Goal: Task Accomplishment & Management: Manage account settings

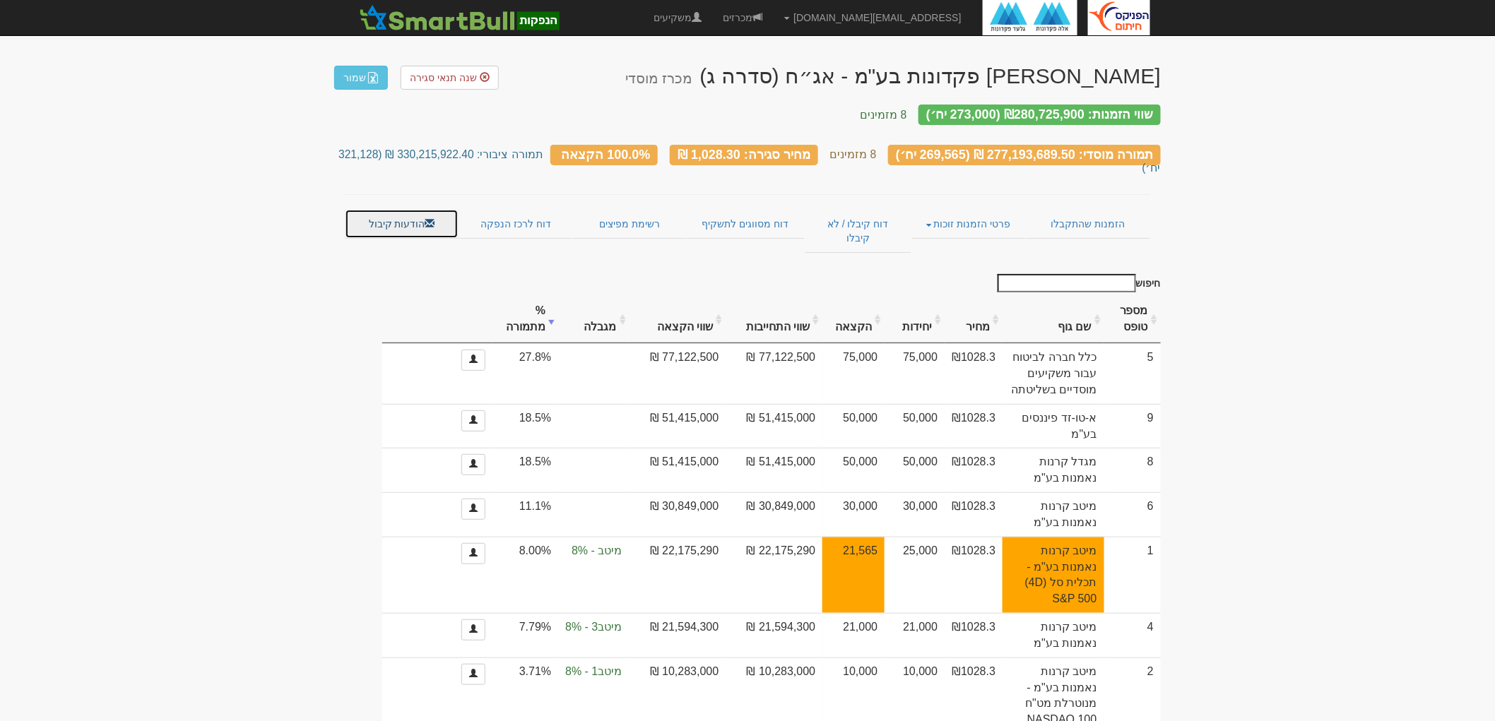
click at [377, 209] on link "הודעות קיבול" at bounding box center [402, 224] width 114 height 30
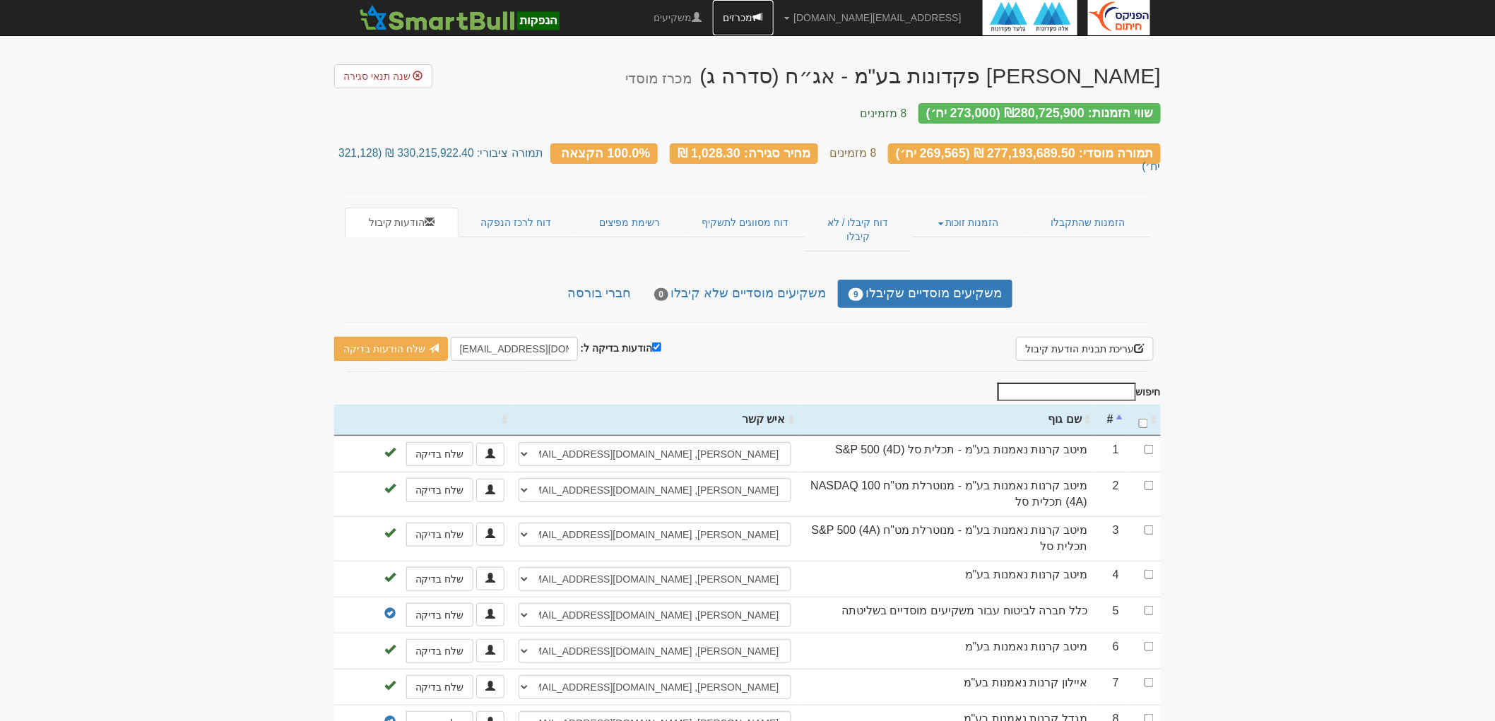
click at [774, 23] on link "מכרזים" at bounding box center [743, 17] width 61 height 35
click at [1043, 337] on button "עריכת תבנית הודעת קיבול" at bounding box center [1085, 349] width 138 height 24
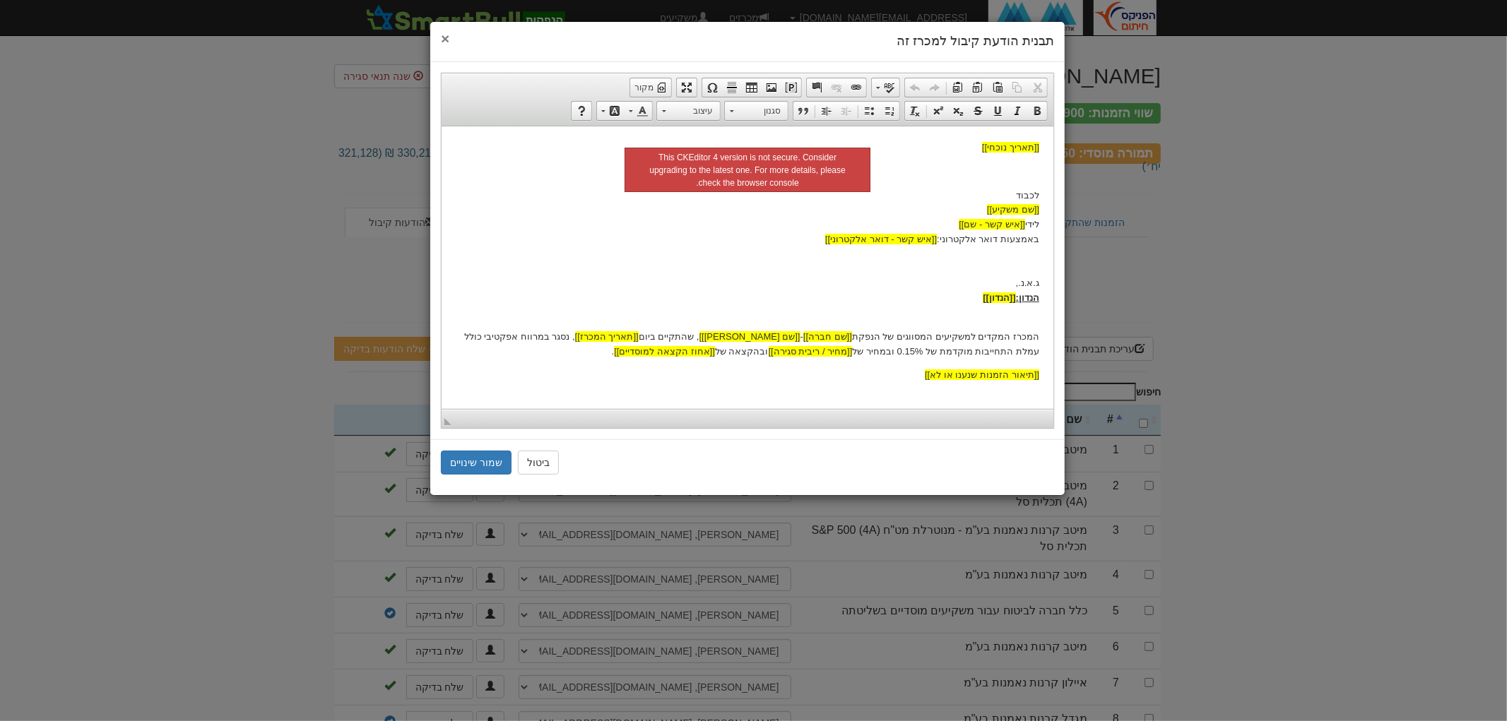
click at [443, 33] on span "×" at bounding box center [445, 38] width 8 height 16
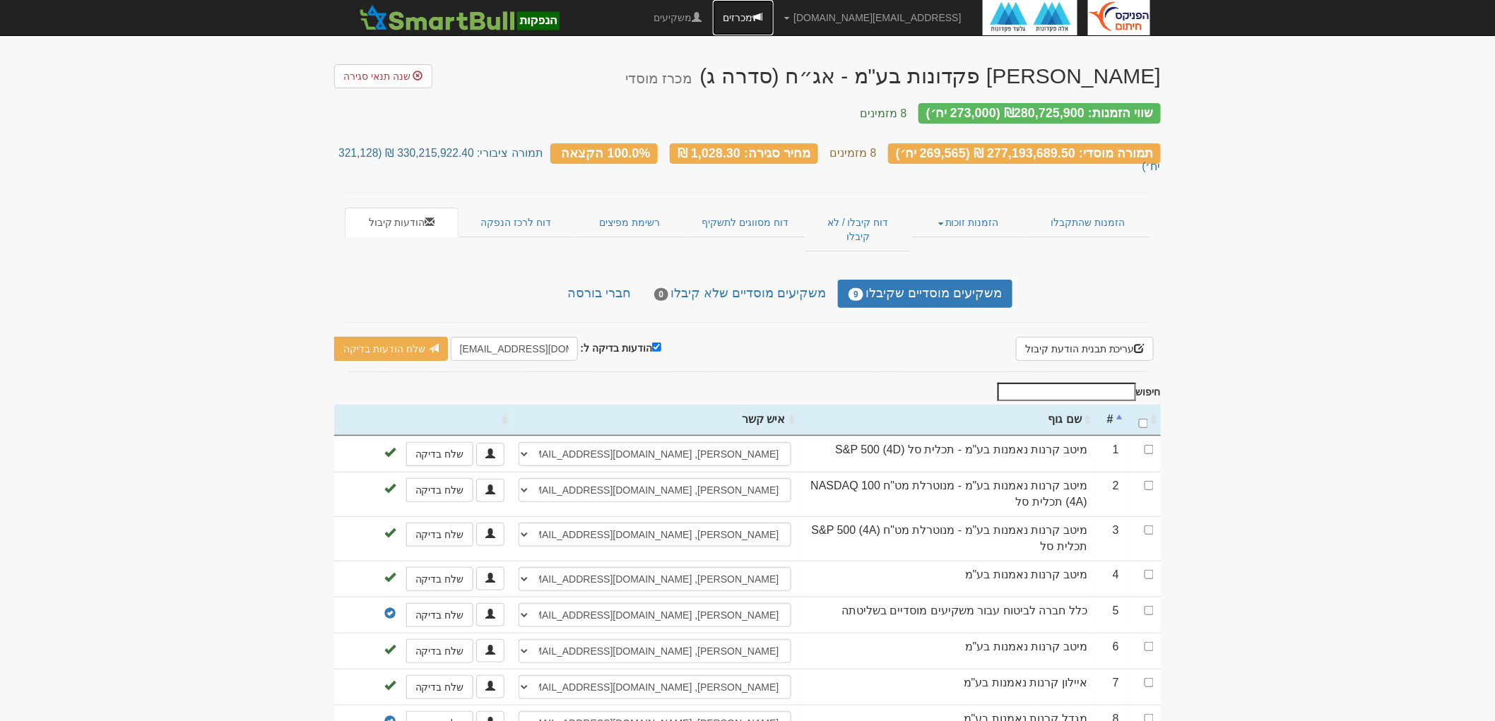
click at [774, 18] on link "מכרזים" at bounding box center [743, 17] width 61 height 35
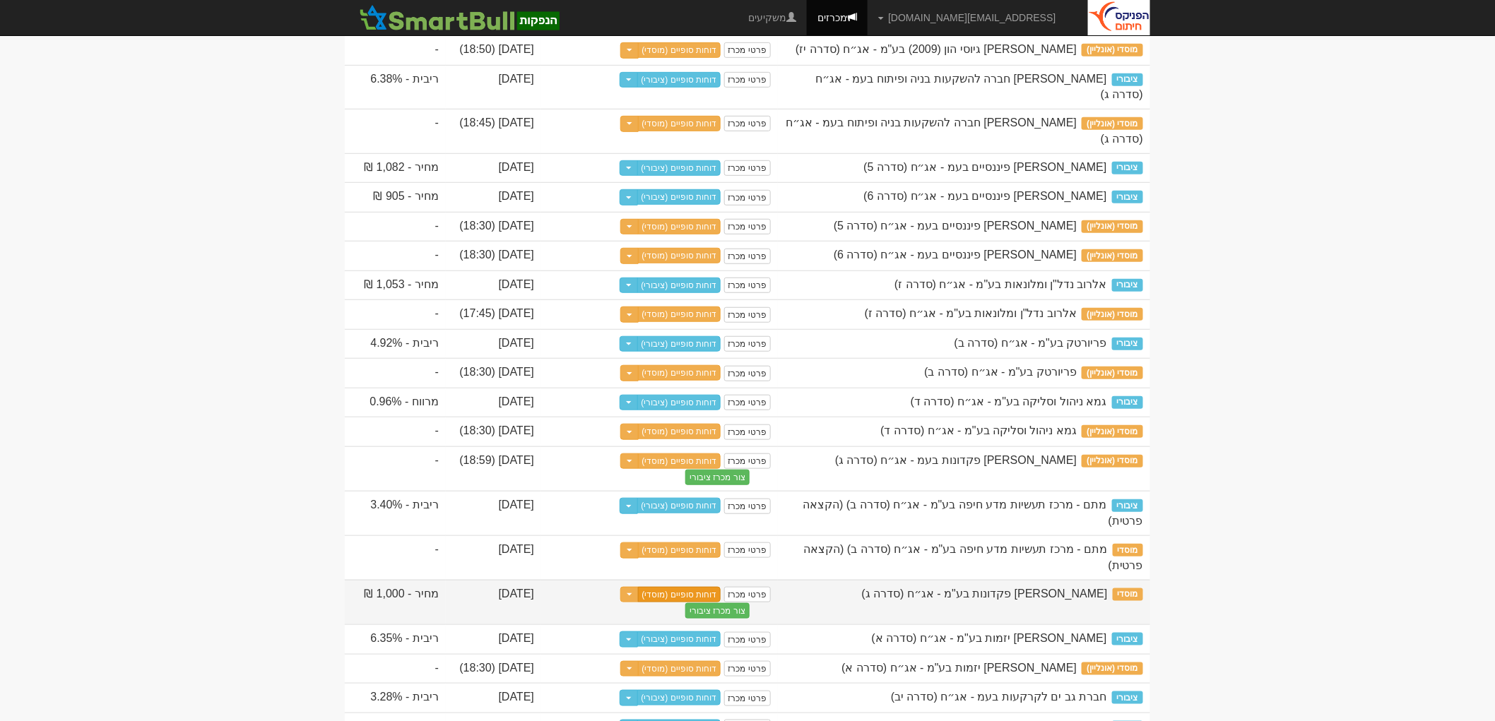
scroll to position [314, 0]
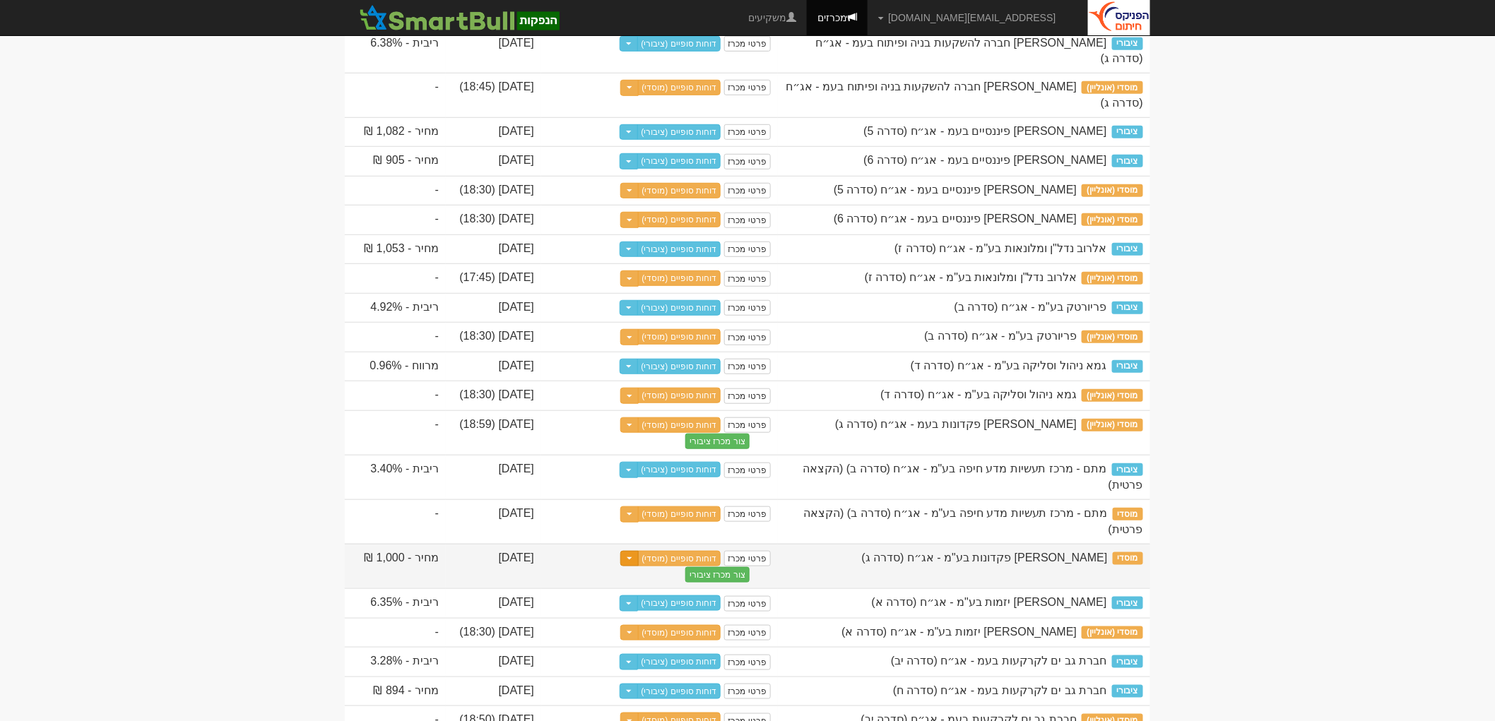
click at [632, 560] on span "button" at bounding box center [630, 558] width 6 height 3
